Goal: Task Accomplishment & Management: Use online tool/utility

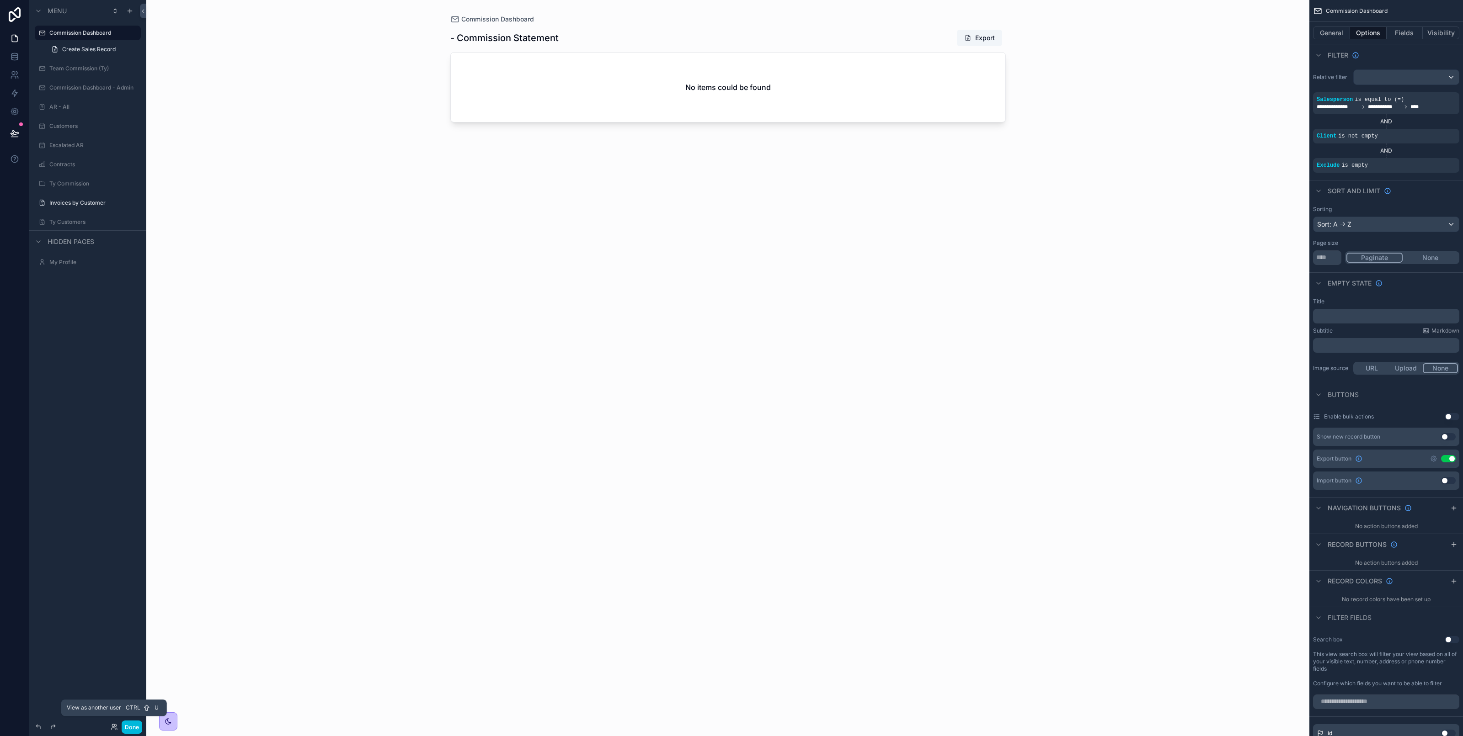
click at [112, 725] on icon at bounding box center [113, 725] width 2 height 2
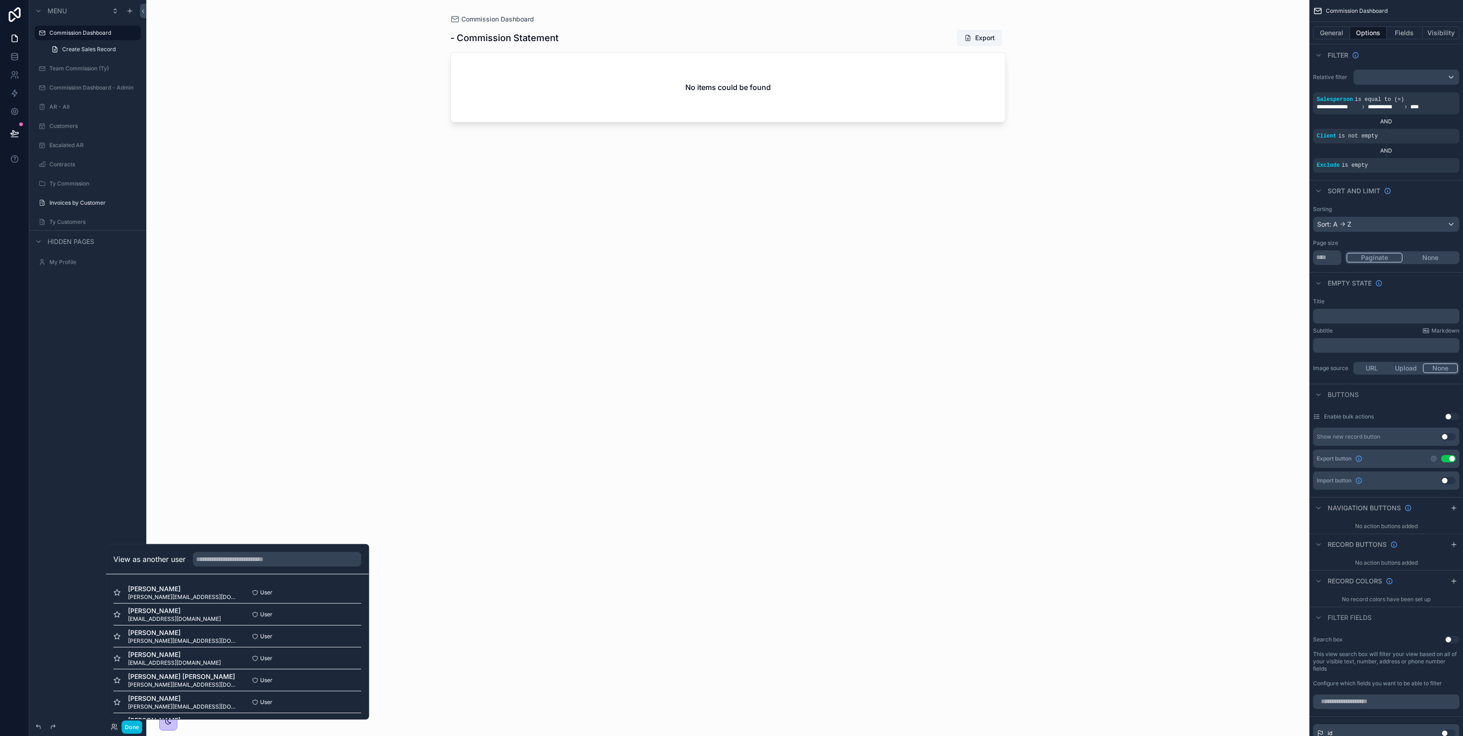
click at [0, 0] on button "Select" at bounding box center [0, 0] width 0 height 0
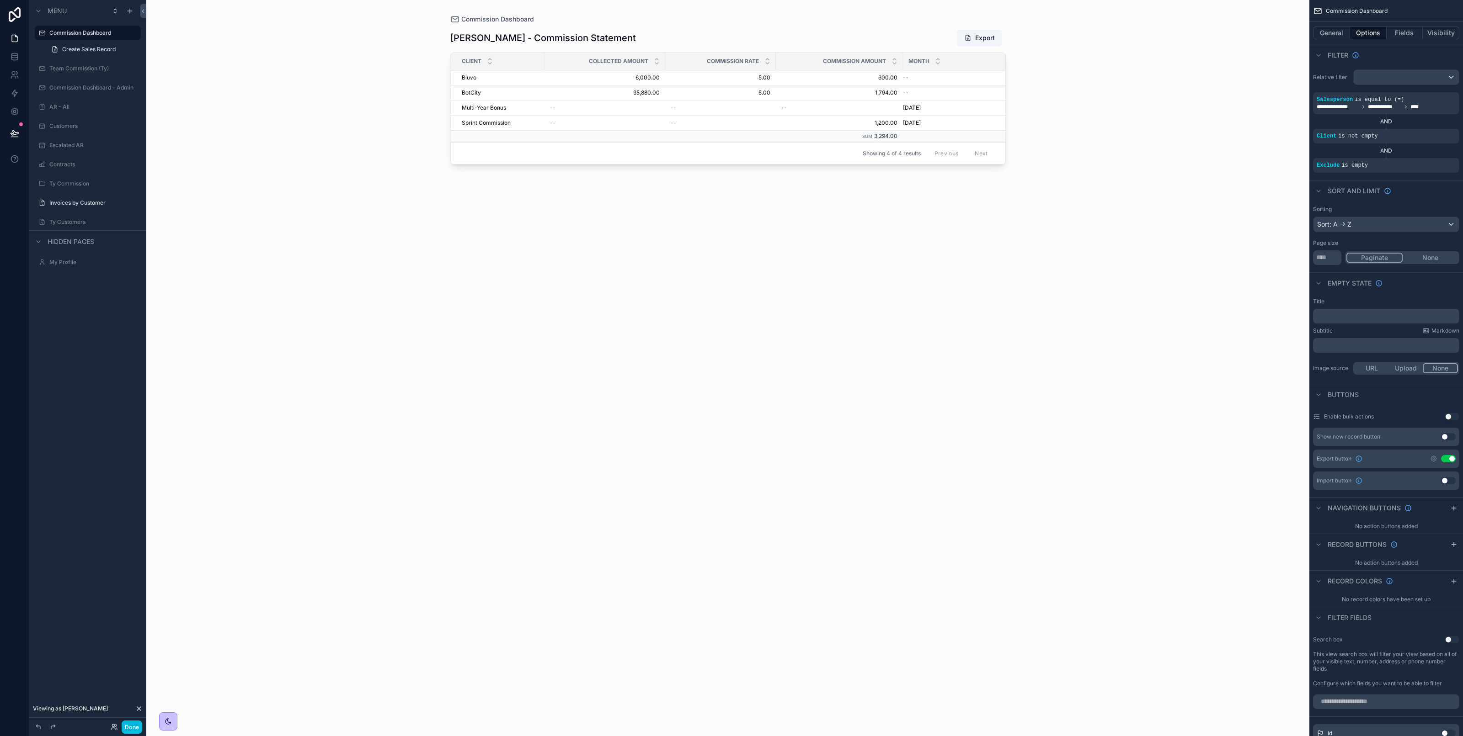
click at [79, 207] on div "Invoices by Customer" at bounding box center [94, 202] width 90 height 7
click at [80, 202] on label "Invoices by Customer" at bounding box center [92, 202] width 86 height 7
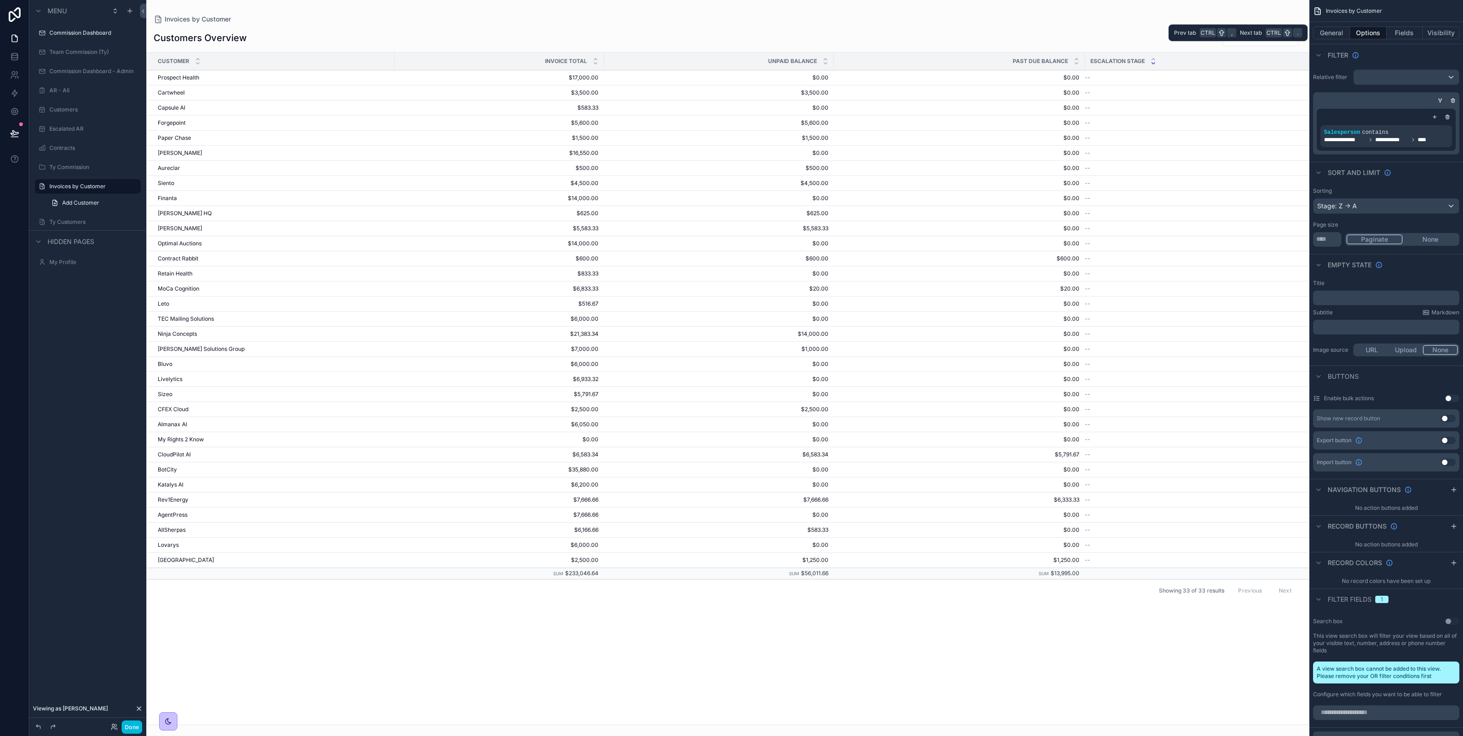
click at [1402, 39] on button "Fields" at bounding box center [1404, 33] width 37 height 13
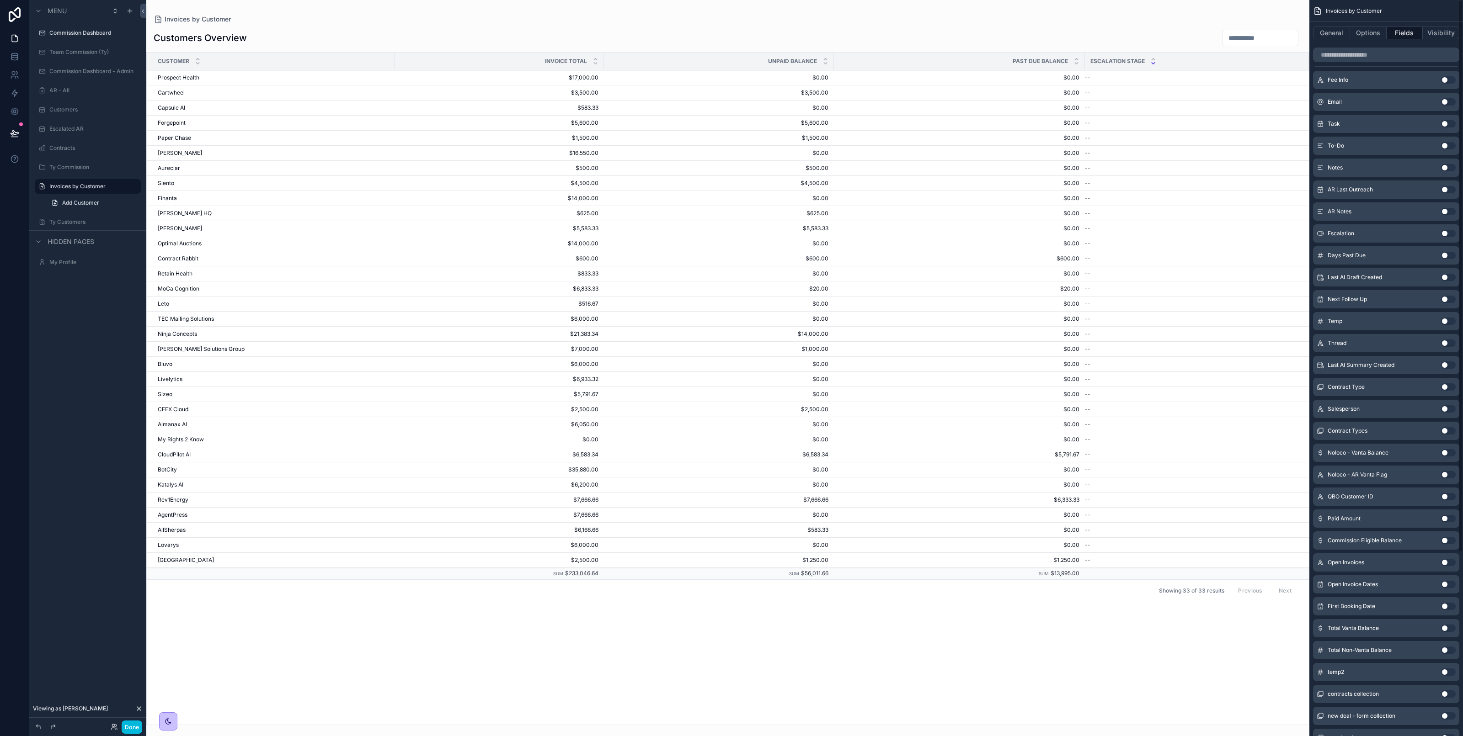
scroll to position [245, 0]
click at [1449, 507] on button "Use setting" at bounding box center [1448, 504] width 15 height 7
drag, startPoint x: 1436, startPoint y: 280, endPoint x: 1415, endPoint y: 287, distance: 22.7
drag, startPoint x: 1415, startPoint y: 287, endPoint x: 1419, endPoint y: 213, distance: 73.7
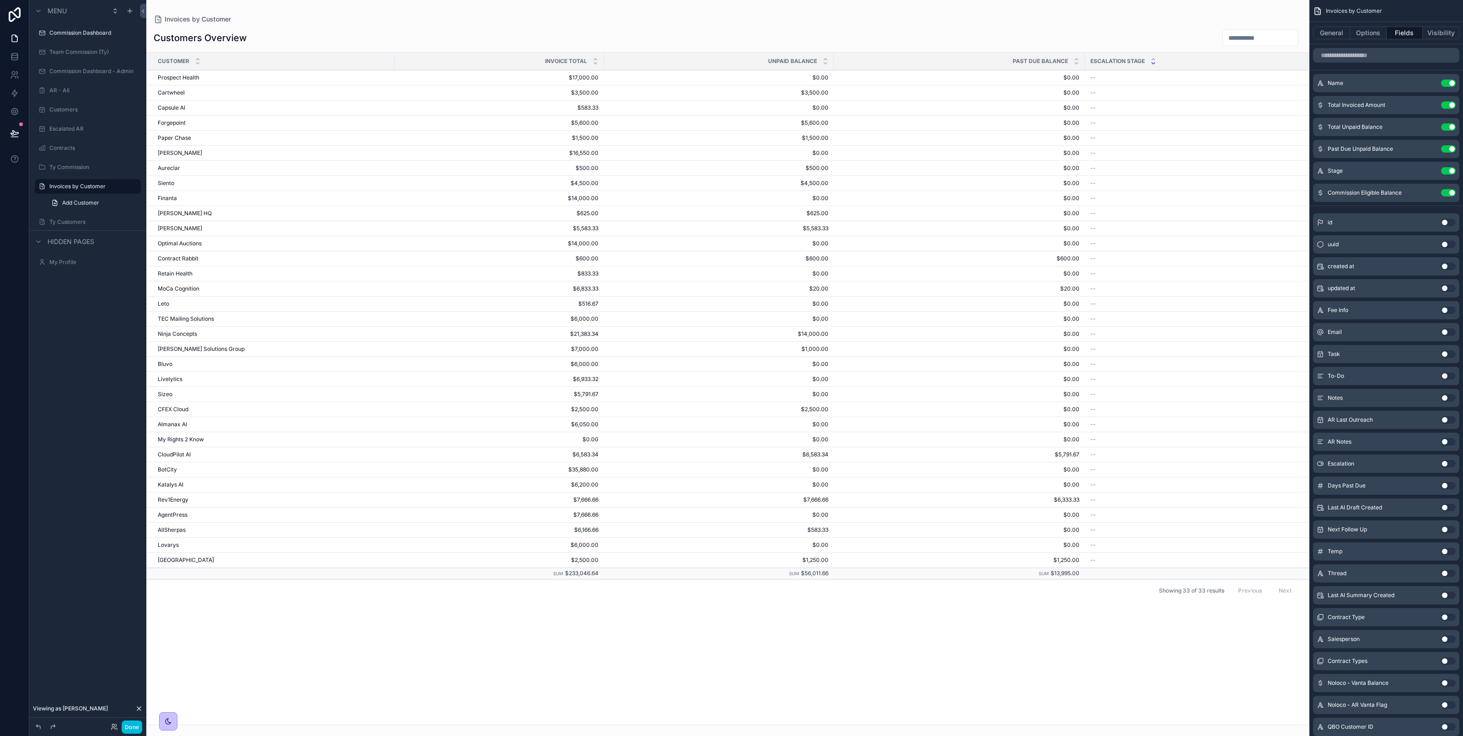
click at [1402, 219] on div "id Use setting" at bounding box center [1386, 222] width 146 height 18
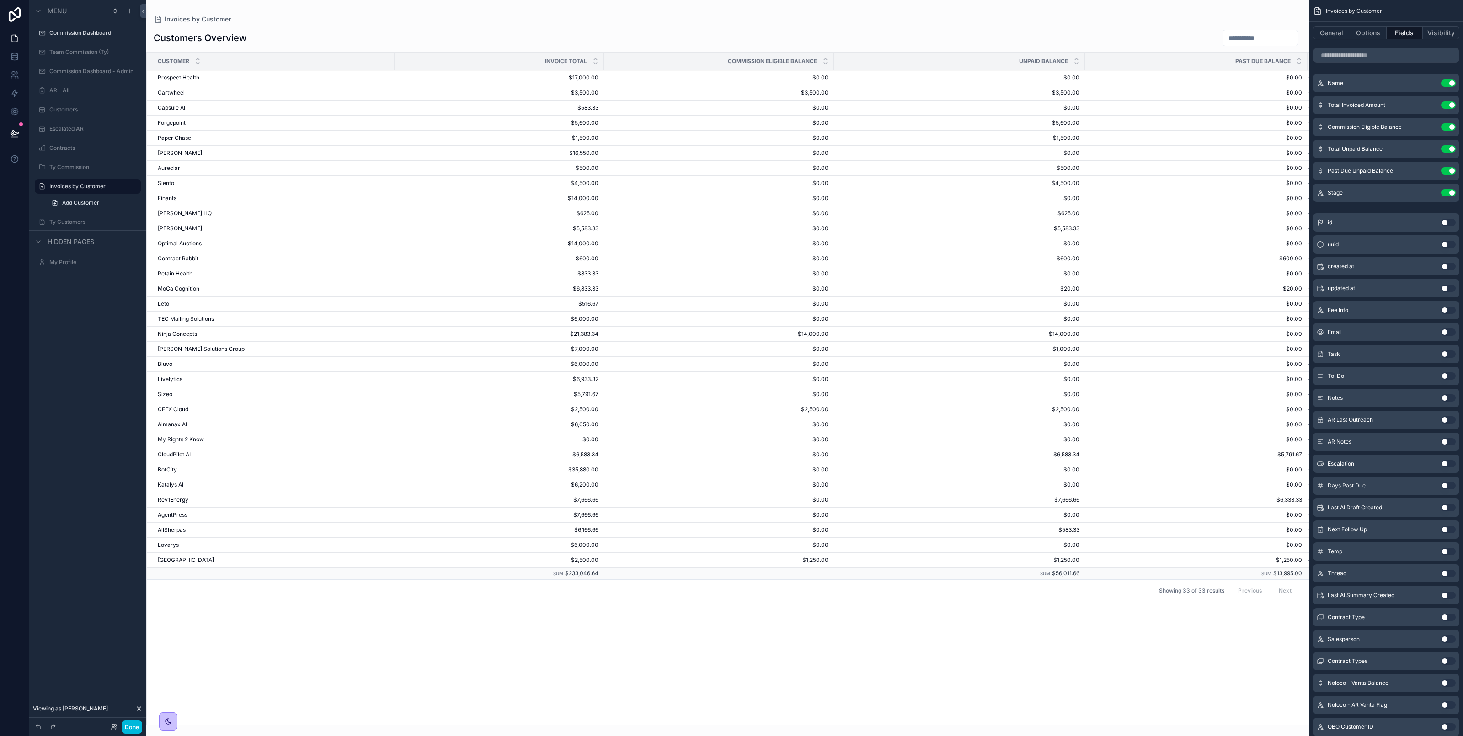
click at [168, 183] on div "scrollable content" at bounding box center [727, 368] width 1163 height 736
copy span "Siento"
click at [20, 133] on button at bounding box center [15, 134] width 20 height 26
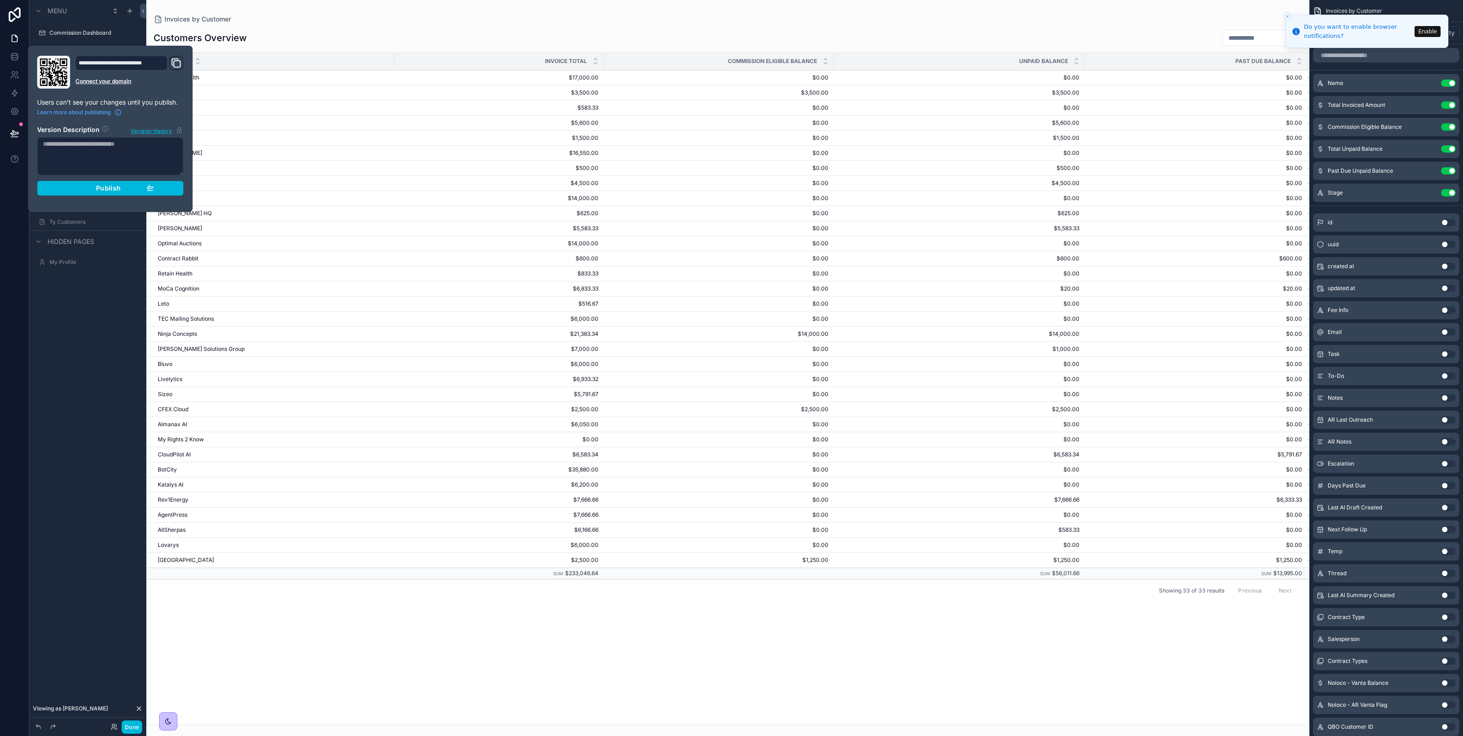
click at [115, 193] on button "Publish" at bounding box center [110, 188] width 146 height 15
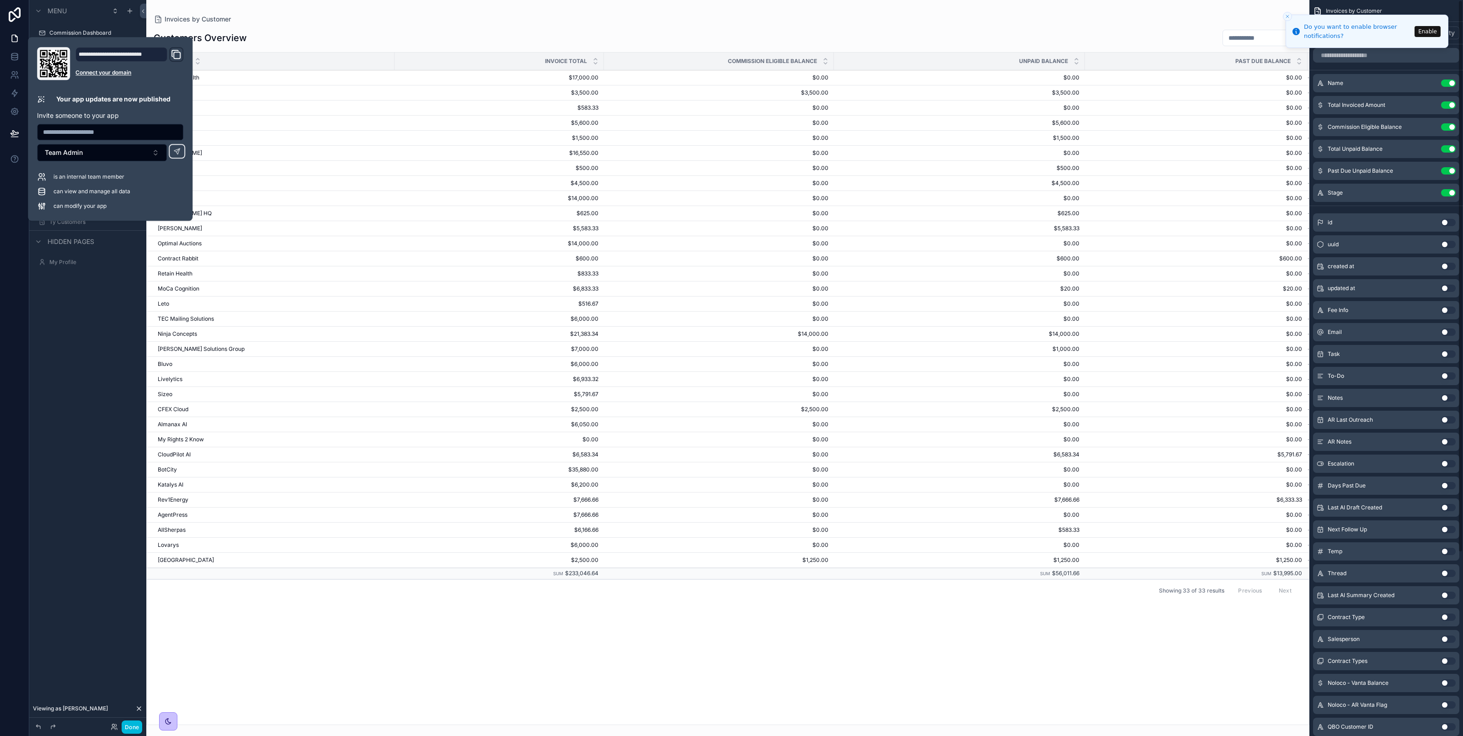
click at [128, 334] on div "Menu Commission Dashboard Team Commission (Ty) Commission Dashboard - Admin AR …" at bounding box center [87, 362] width 117 height 725
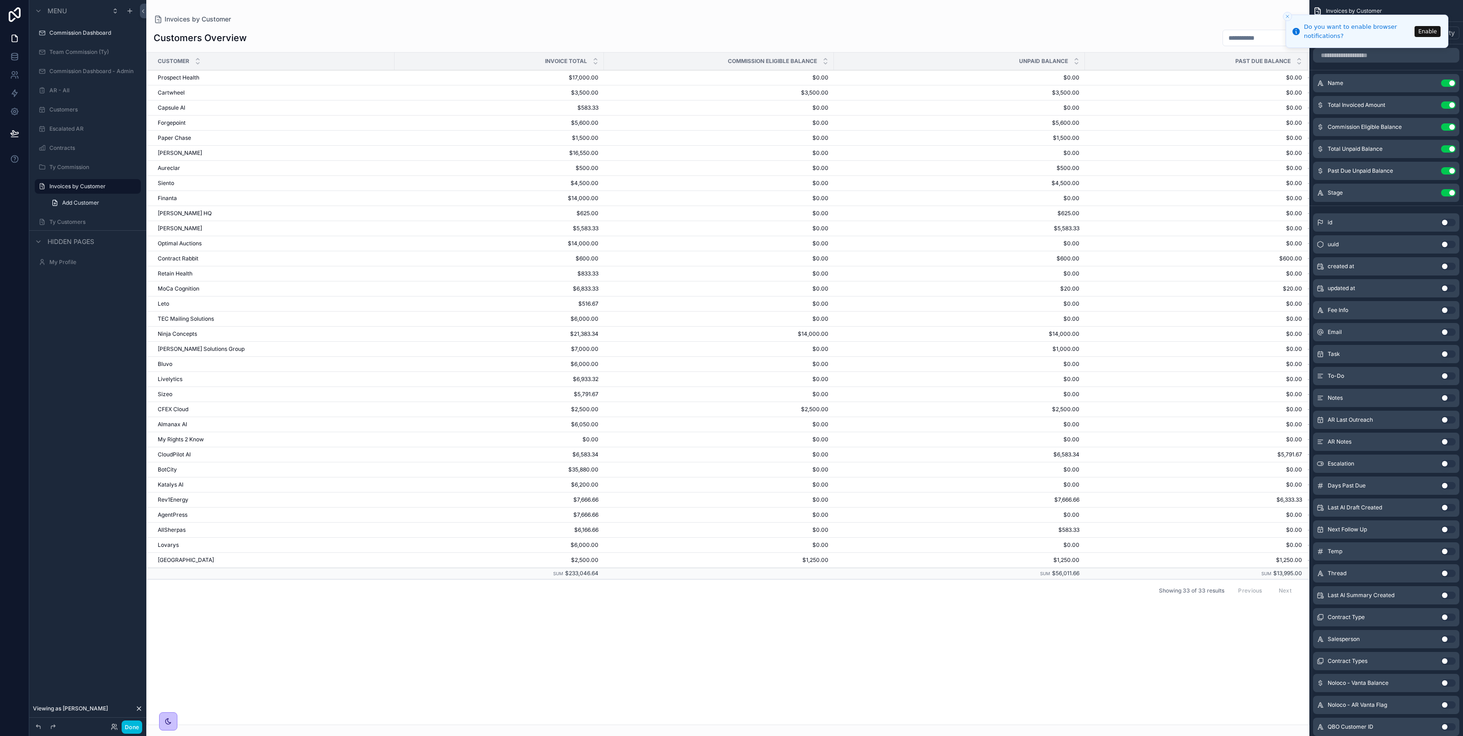
click at [88, 224] on label "Ty Customers" at bounding box center [92, 221] width 86 height 7
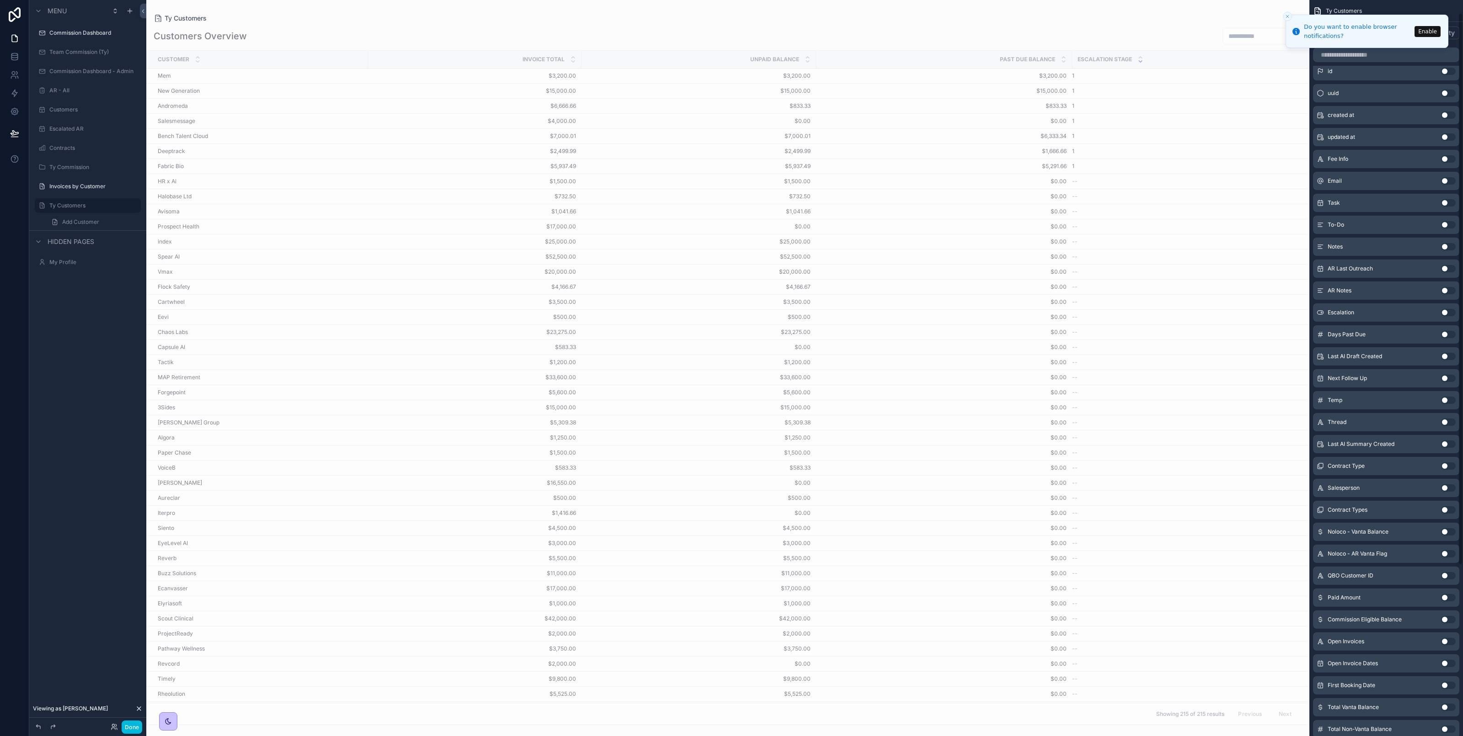
scroll to position [245, 0]
click at [1448, 592] on button "Use setting" at bounding box center [1448, 592] width 15 height 7
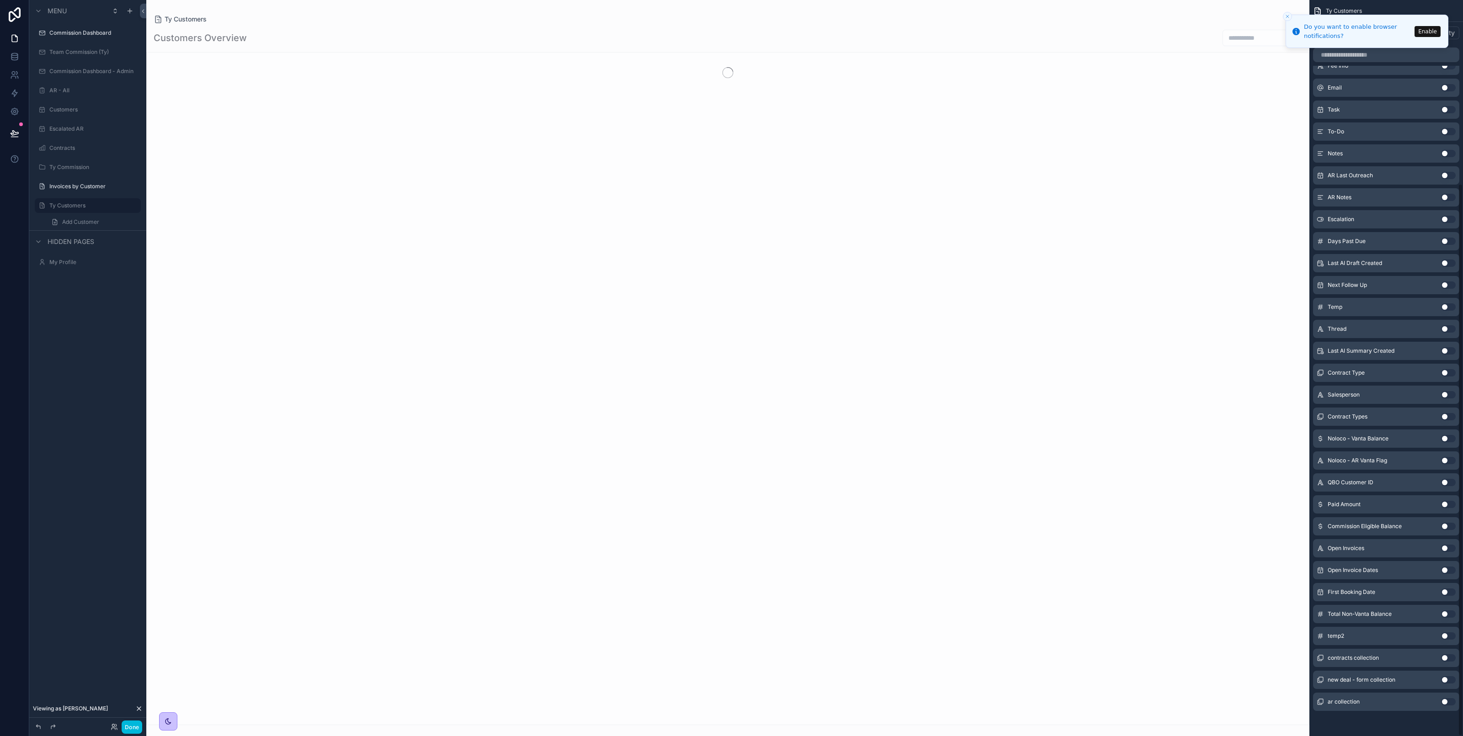
click at [1448, 614] on button "Use setting" at bounding box center [1448, 614] width 15 height 7
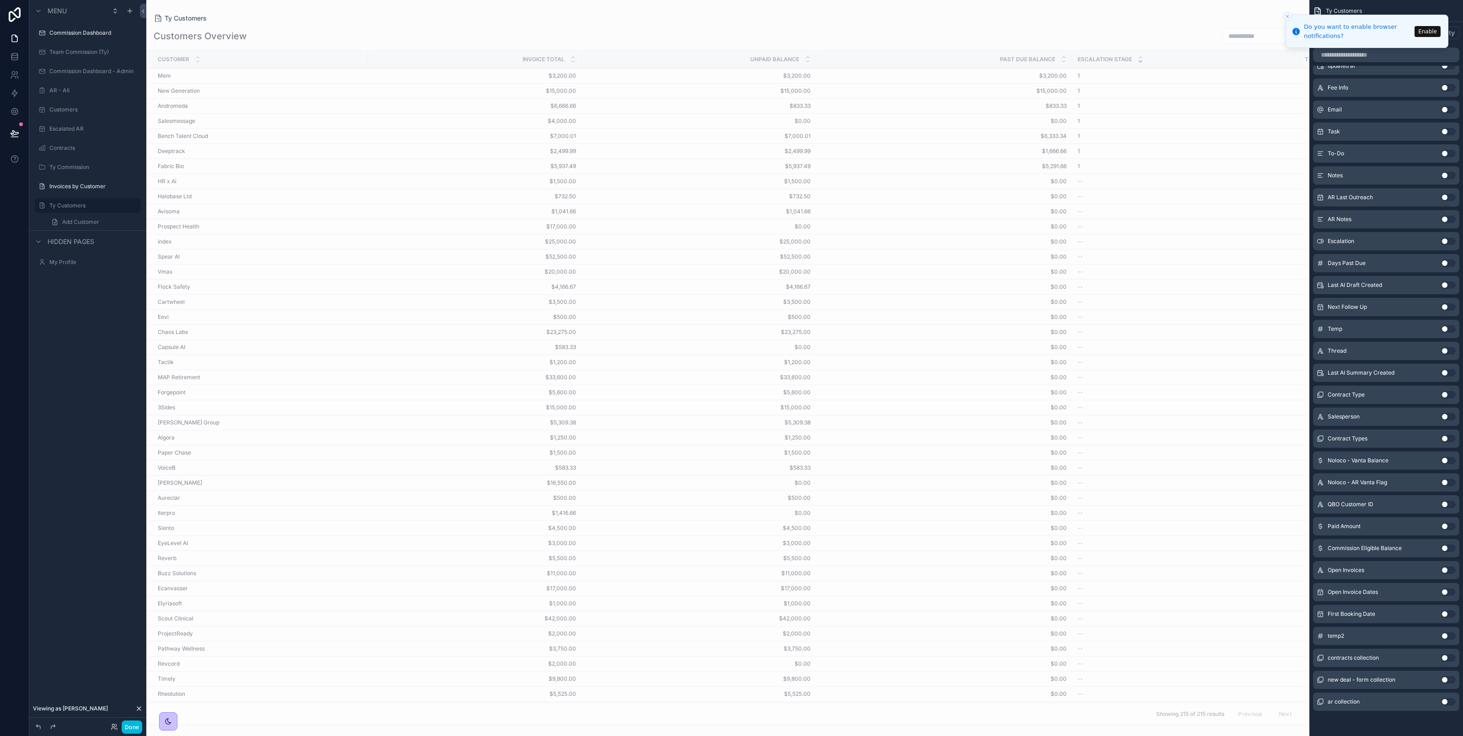
click at [1445, 551] on button "Use setting" at bounding box center [1448, 548] width 15 height 7
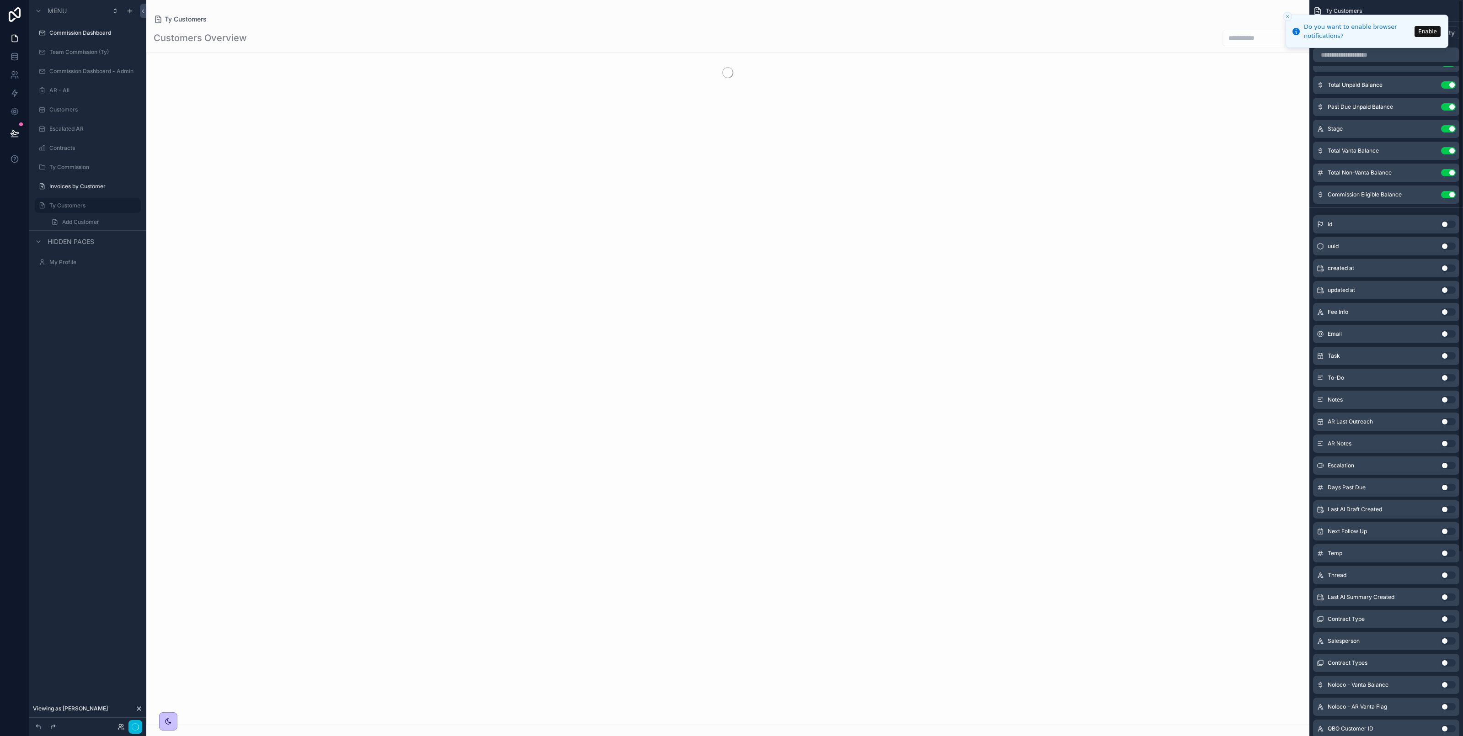
scroll to position [0, 0]
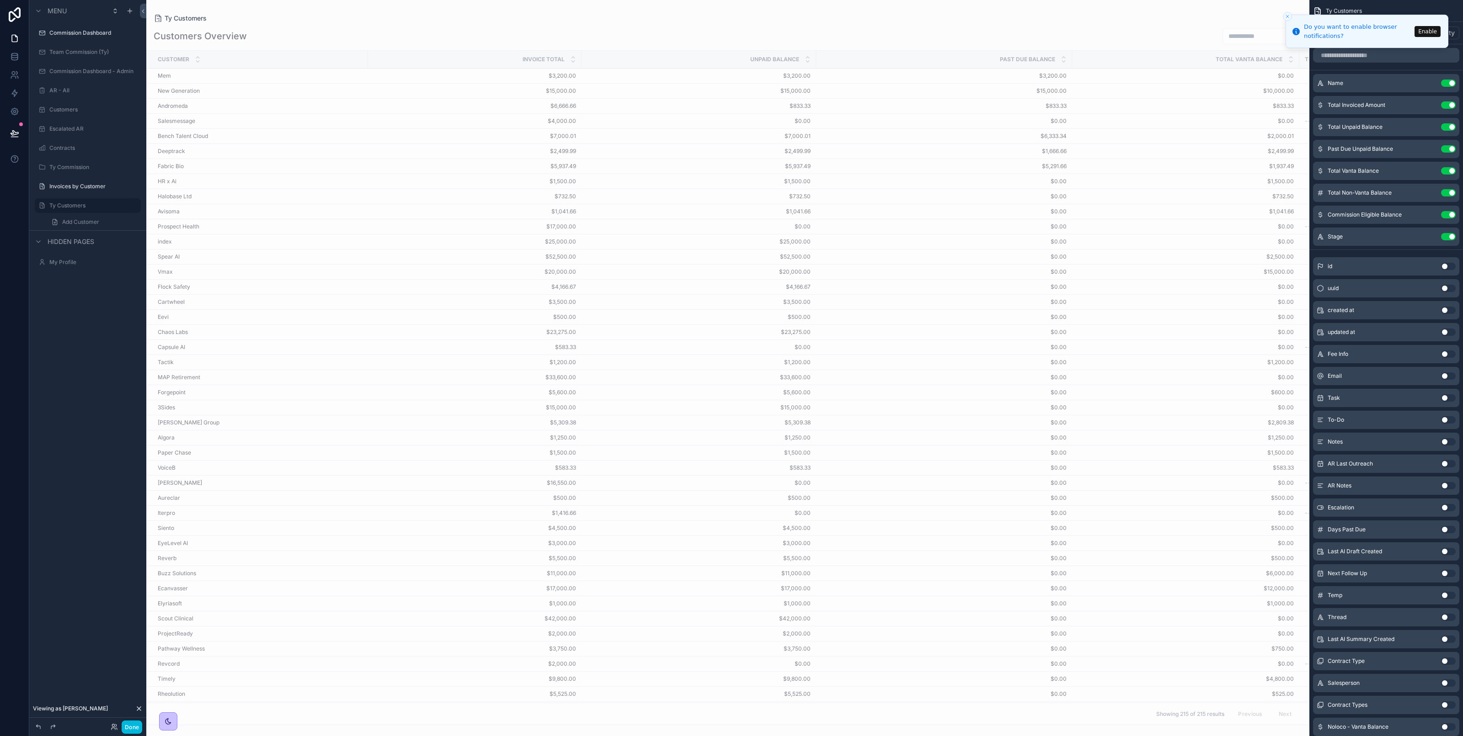
click at [1098, 318] on div "scrollable content" at bounding box center [727, 368] width 1163 height 736
click at [503, 31] on div "Customers Overview" at bounding box center [728, 35] width 1148 height 17
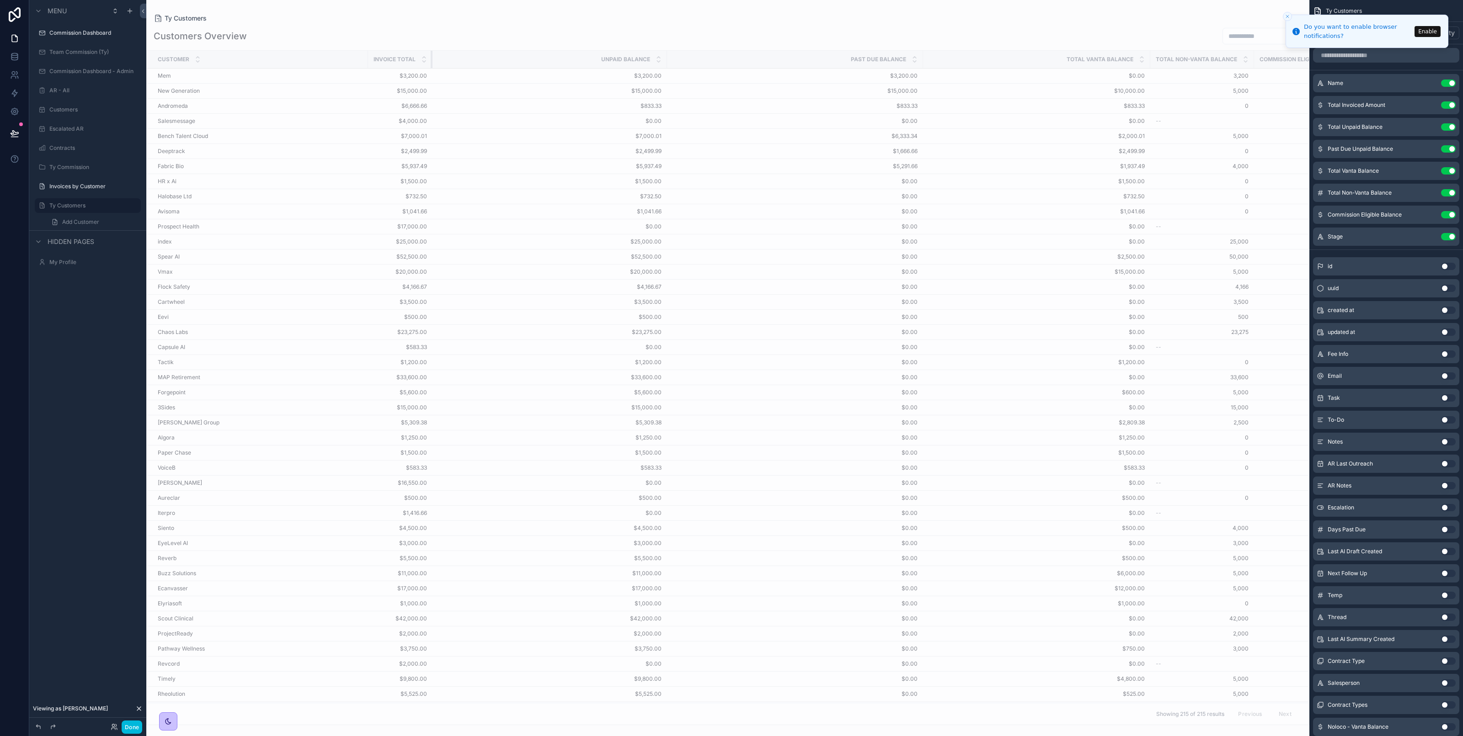
drag, startPoint x: 579, startPoint y: 60, endPoint x: 256, endPoint y: 76, distance: 323.0
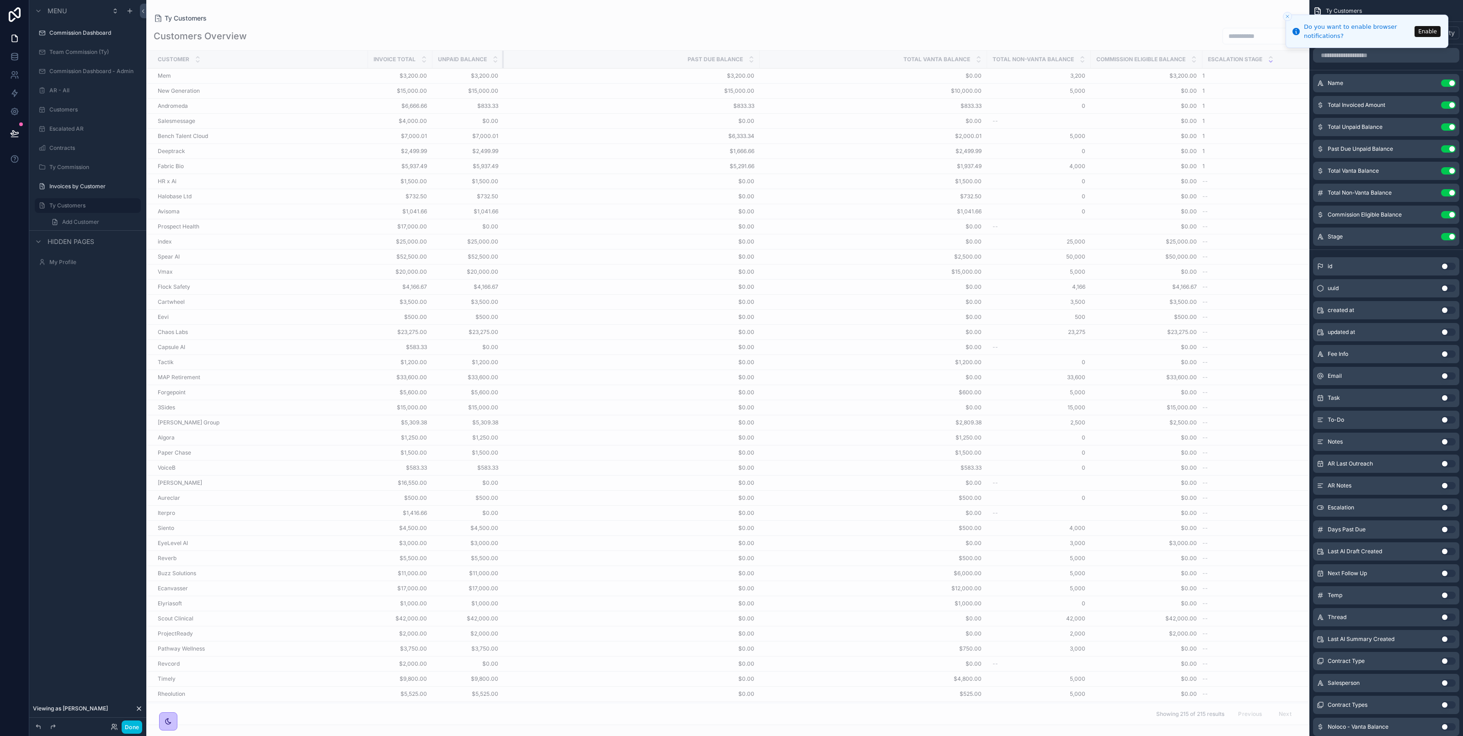
drag, startPoint x: 665, startPoint y: 58, endPoint x: 464, endPoint y: 64, distance: 201.2
click at [464, 64] on th "Unpaid Balance" at bounding box center [467, 60] width 71 height 18
drag, startPoint x: 759, startPoint y: 58, endPoint x: 738, endPoint y: 59, distance: 21.1
click at [738, 59] on tr "Customer Invoice Total Unpaid Balance Past Due Balance Total Vanta Balance Tota…" at bounding box center [728, 60] width 1162 height 18
drag, startPoint x: 757, startPoint y: 62, endPoint x: 594, endPoint y: 64, distance: 163.2
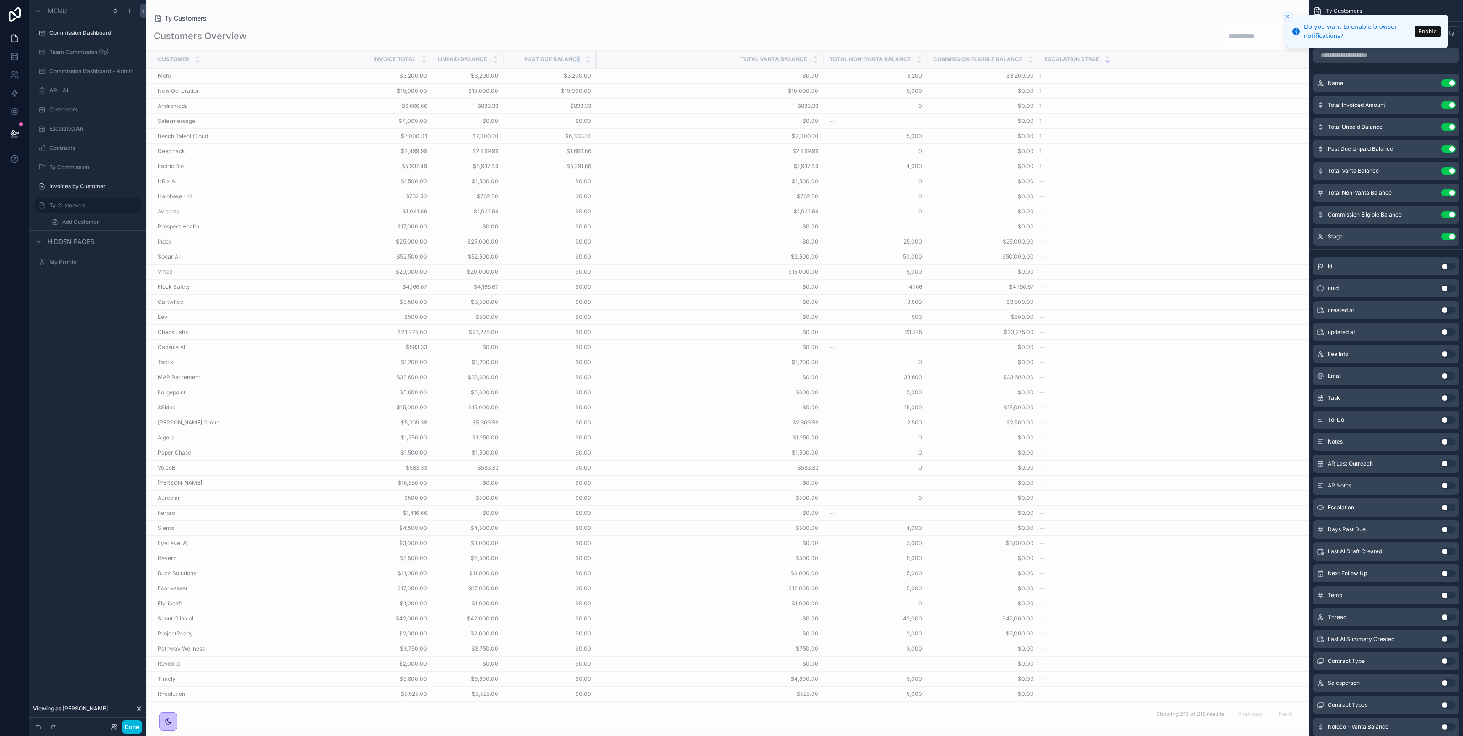
click at [595, 64] on div "scrollable content" at bounding box center [597, 59] width 4 height 17
click at [708, 33] on div "Customers Overview" at bounding box center [728, 35] width 1148 height 17
drag, startPoint x: 821, startPoint y: 60, endPoint x: 716, endPoint y: 60, distance: 105.1
click at [717, 60] on div "scrollable content" at bounding box center [719, 59] width 4 height 17
drag, startPoint x: 820, startPoint y: 59, endPoint x: 862, endPoint y: 60, distance: 42.1
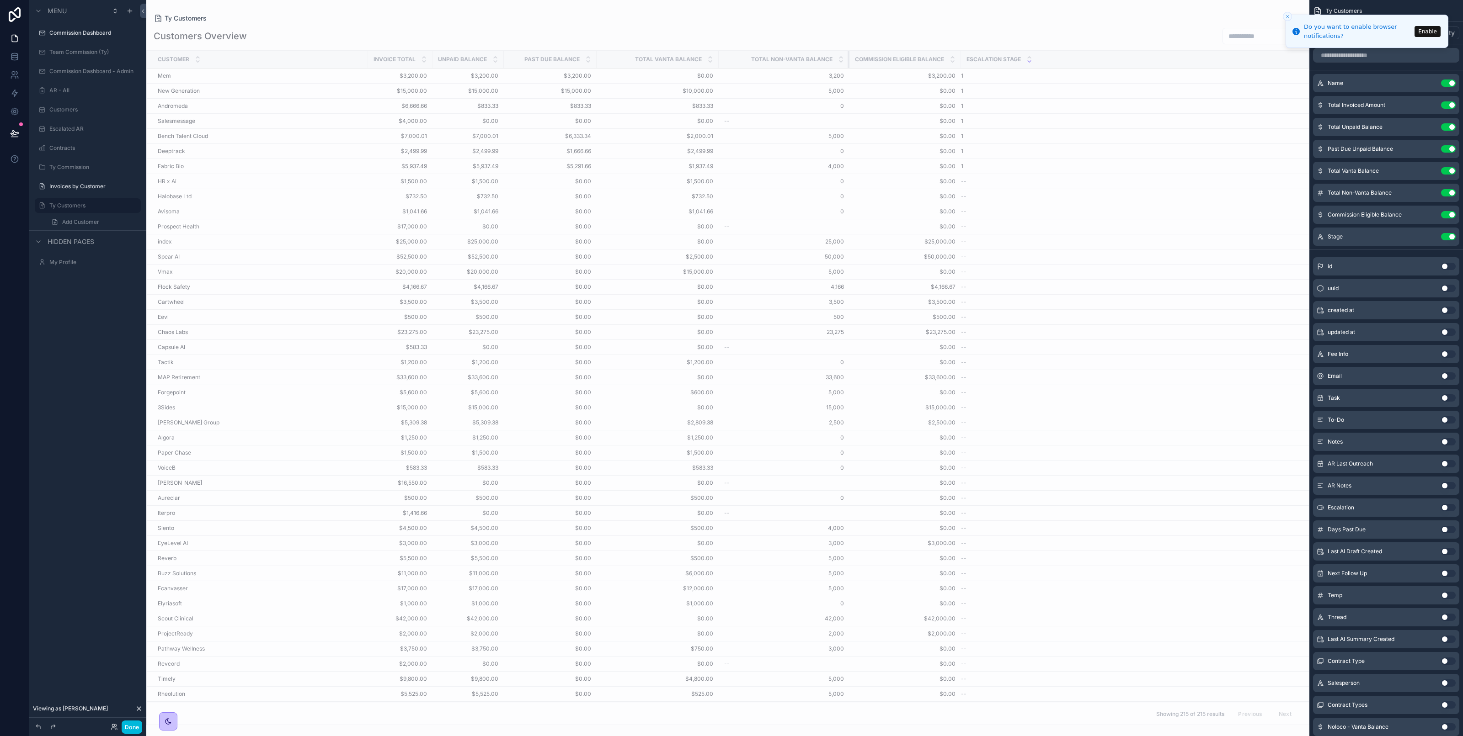
click at [862, 60] on tr "Customer Invoice Total Unpaid Balance Past Due Balance Total Vanta Balance Tota…" at bounding box center [728, 60] width 1162 height 18
click at [0, 0] on icon "scrollable content" at bounding box center [0, 0] width 0 height 0
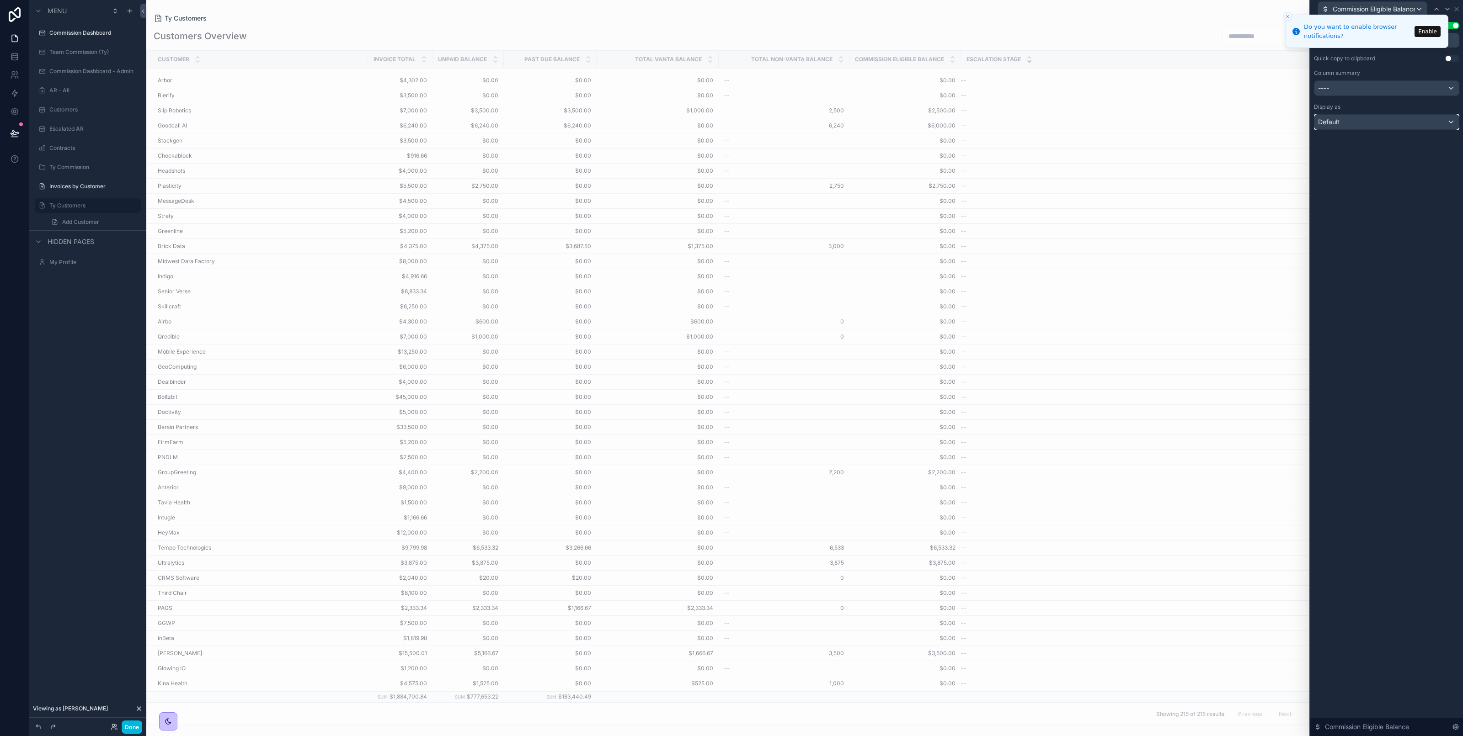
click at [1360, 127] on div "Default" at bounding box center [1386, 122] width 144 height 15
click at [1324, 88] on div at bounding box center [1386, 368] width 153 height 736
click at [1340, 85] on div "----" at bounding box center [1386, 88] width 144 height 15
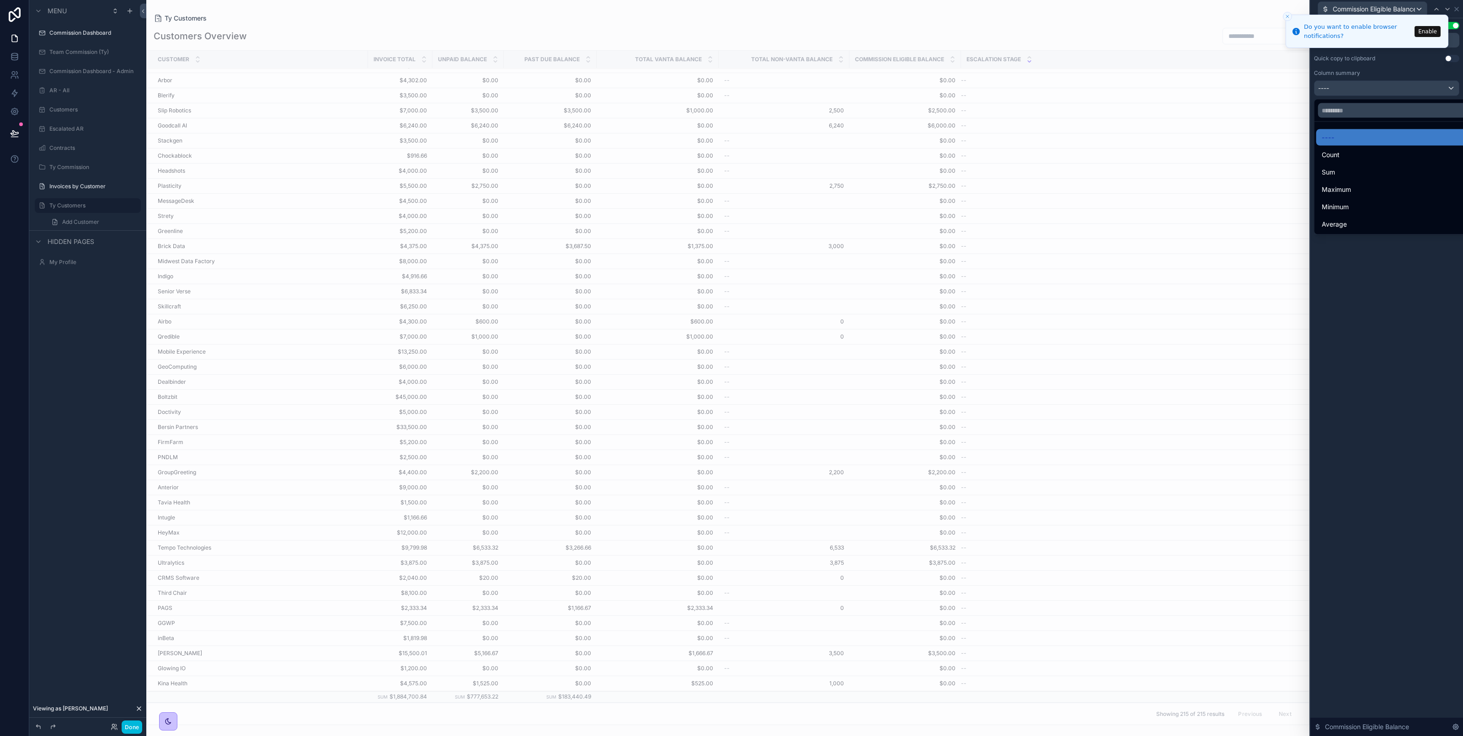
click at [1346, 168] on div "Sum" at bounding box center [1396, 172] width 151 height 11
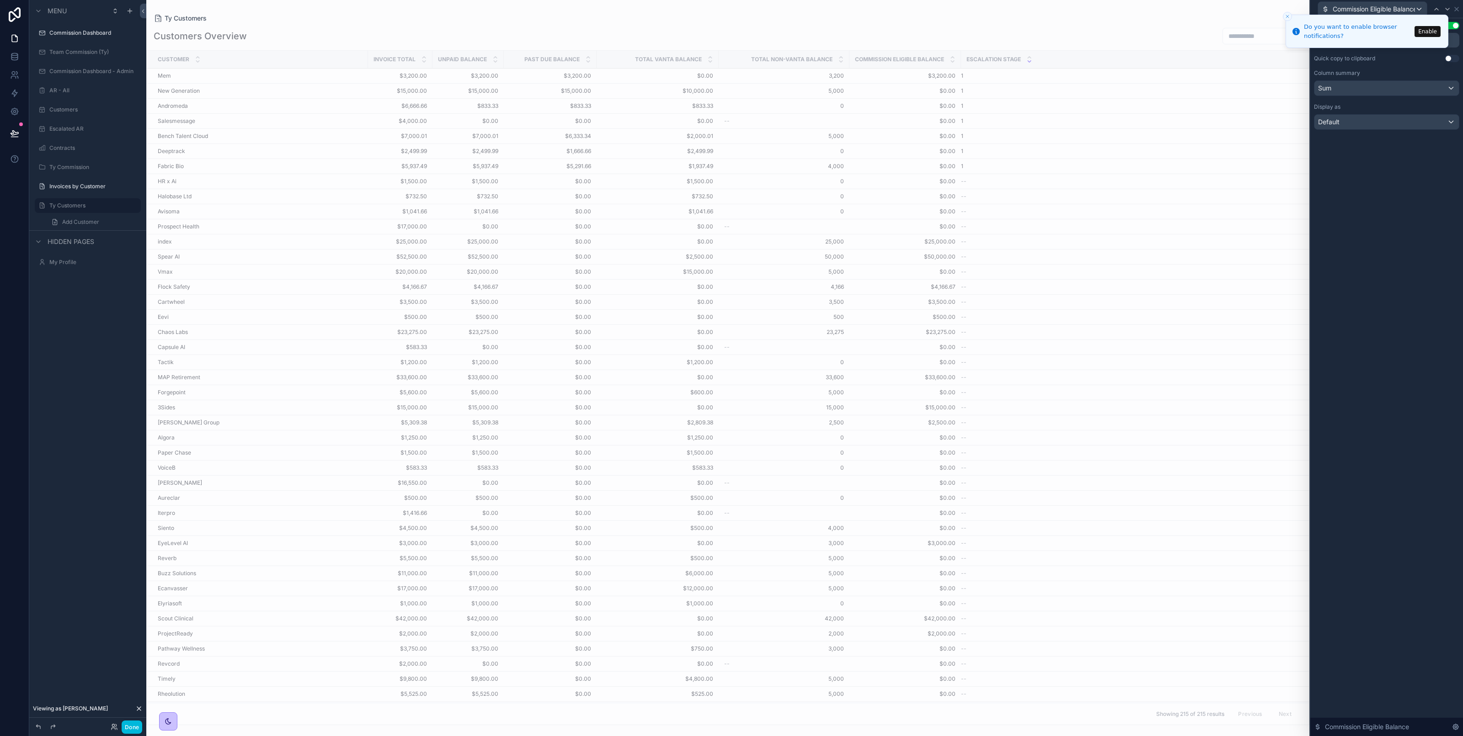
click at [96, 186] on label "Invoices by Customer" at bounding box center [92, 186] width 86 height 7
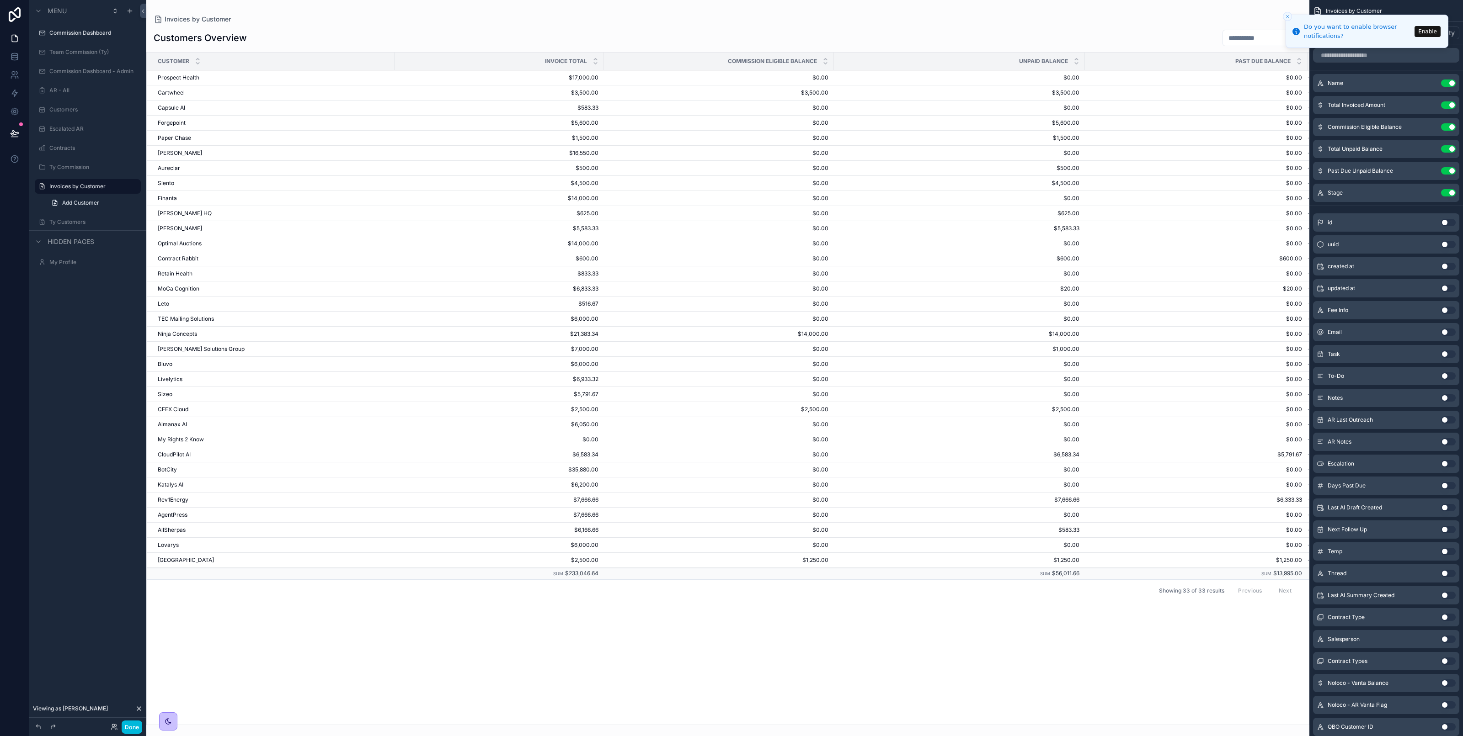
click at [0, 0] on icon "scrollable content" at bounding box center [0, 0] width 0 height 0
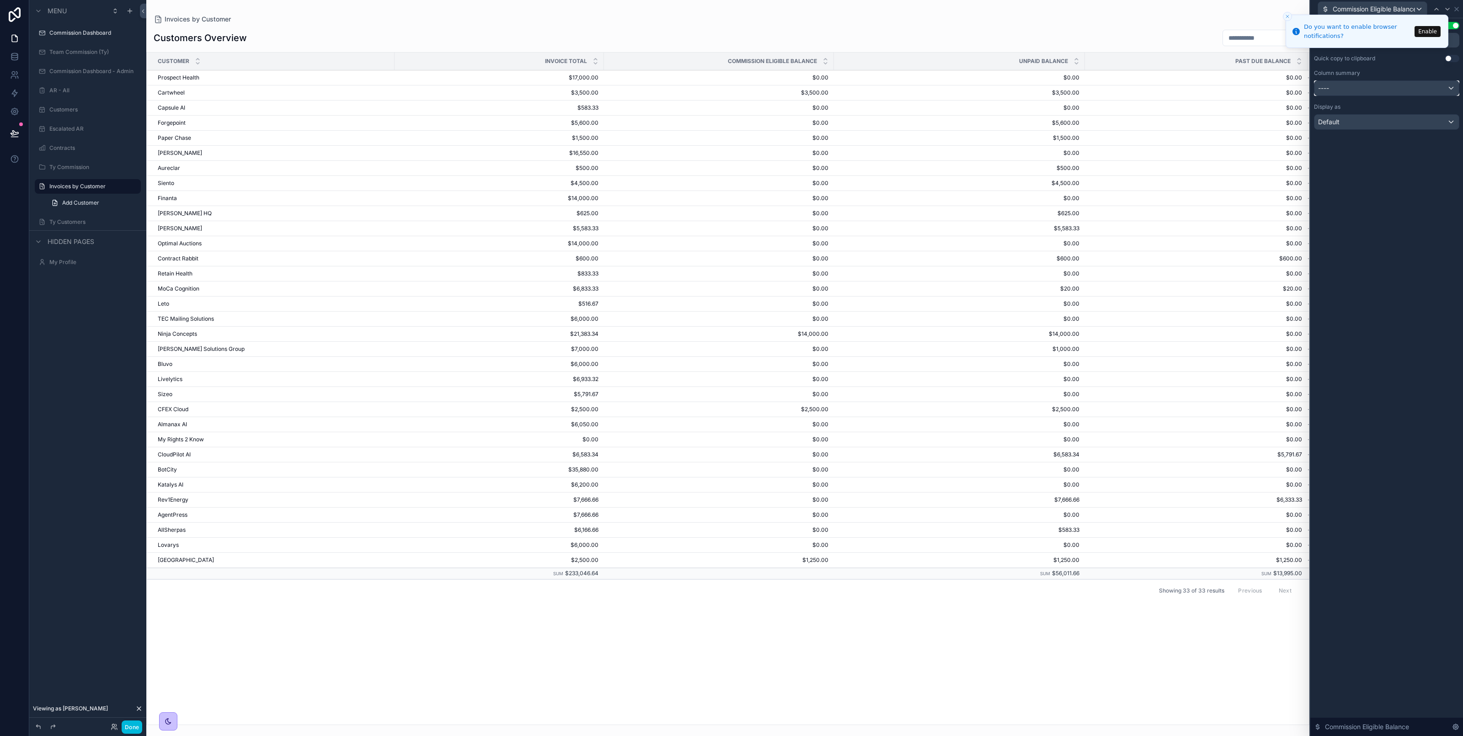
click at [1356, 85] on div "----" at bounding box center [1386, 88] width 144 height 15
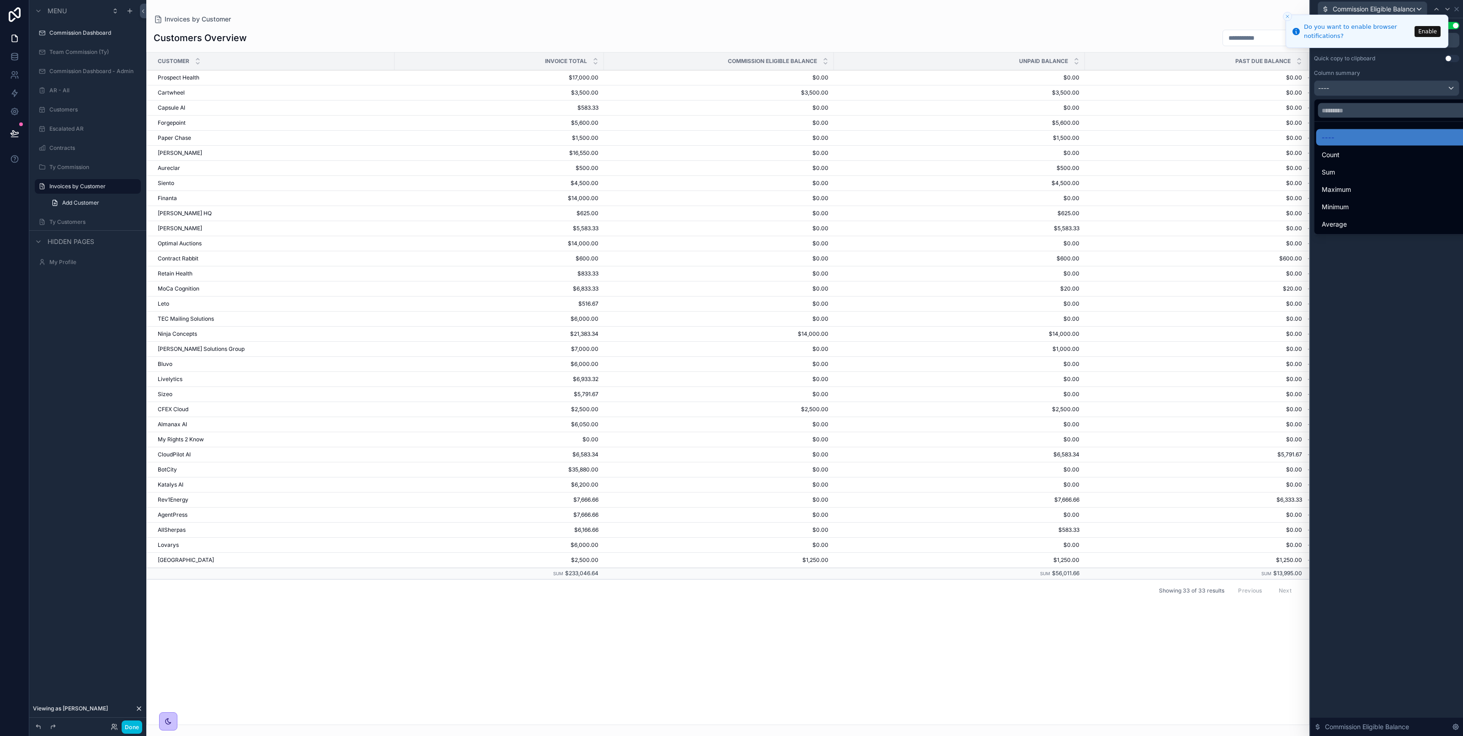
click at [1351, 168] on div "Sum" at bounding box center [1396, 172] width 151 height 11
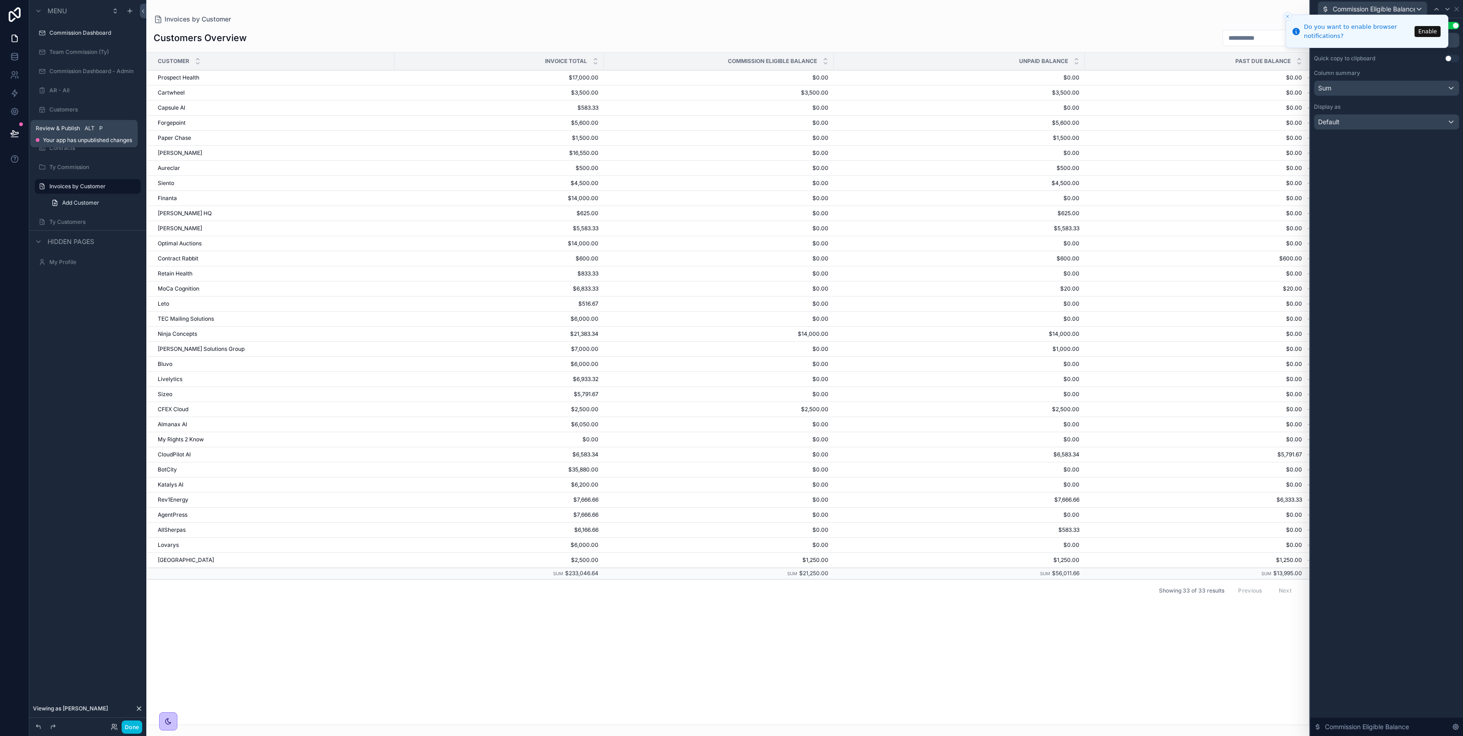
click at [16, 126] on button at bounding box center [15, 134] width 20 height 26
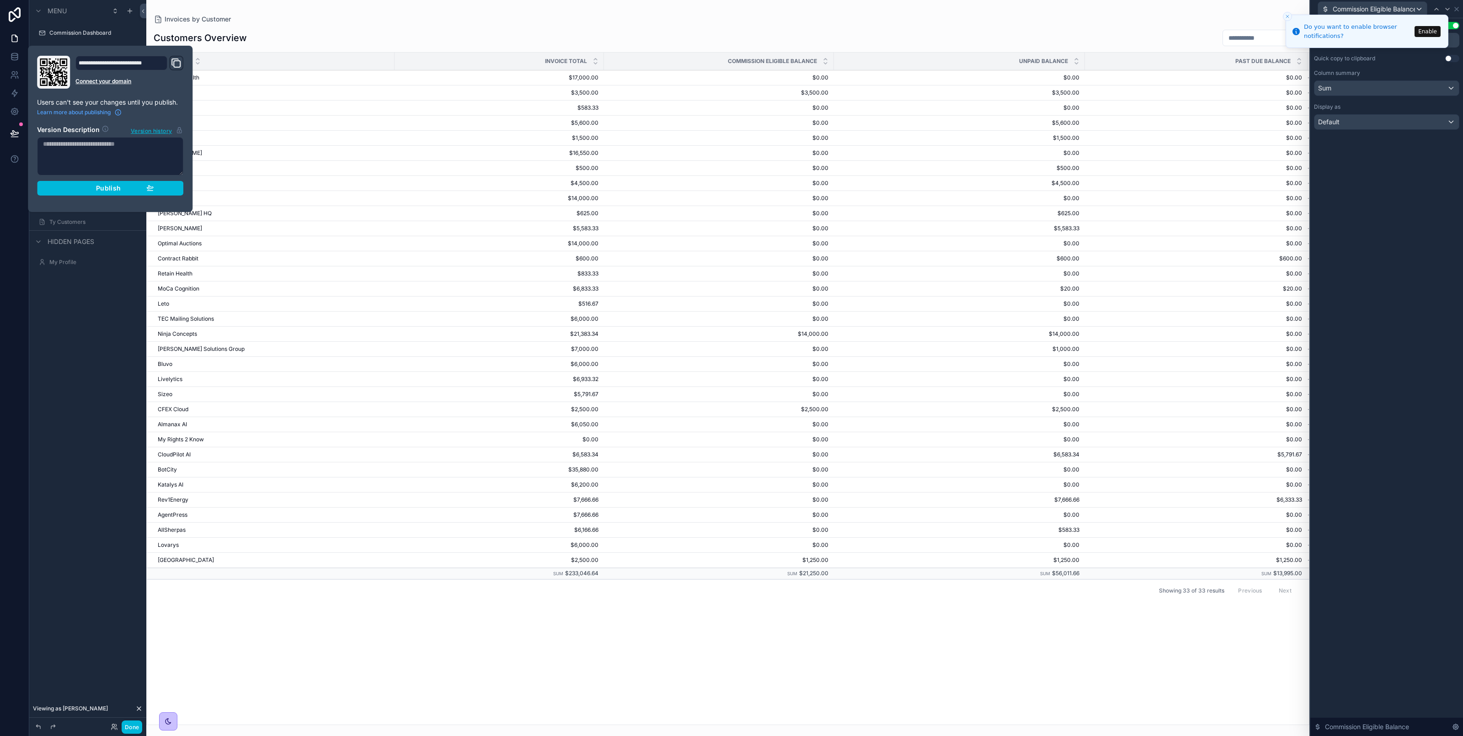
click at [93, 191] on div "Publish" at bounding box center [110, 188] width 87 height 8
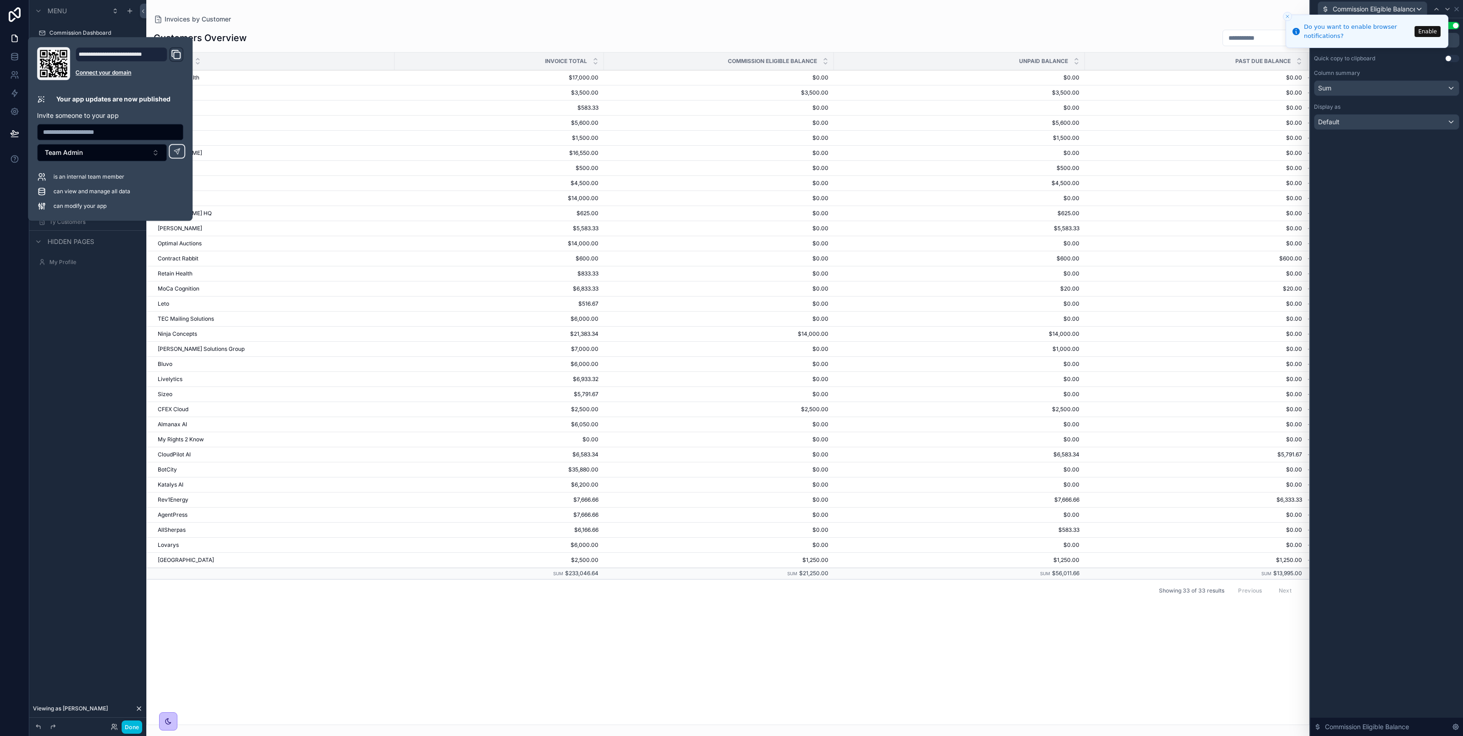
click at [104, 610] on div "Menu Commission Dashboard Team Commission (Ty) Commission Dashboard - Admin AR …" at bounding box center [87, 362] width 117 height 725
